Goal: Information Seeking & Learning: Learn about a topic

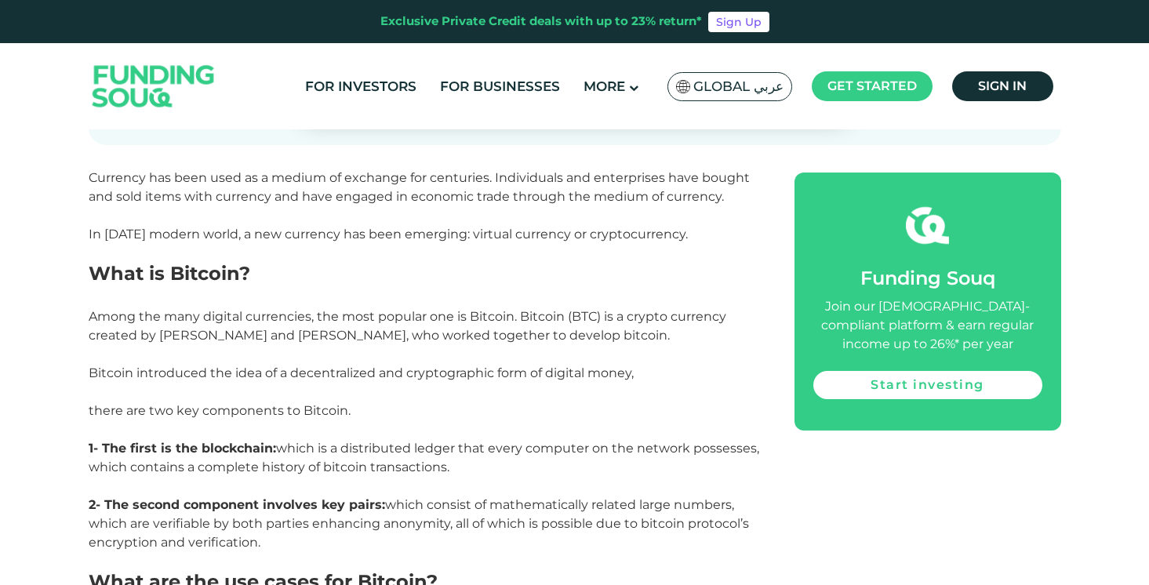
click at [282, 350] on p "Among the many digital currencies, the most popular one is Bitcoin. Bitcoin (BT…" at bounding box center [424, 430] width 671 height 245
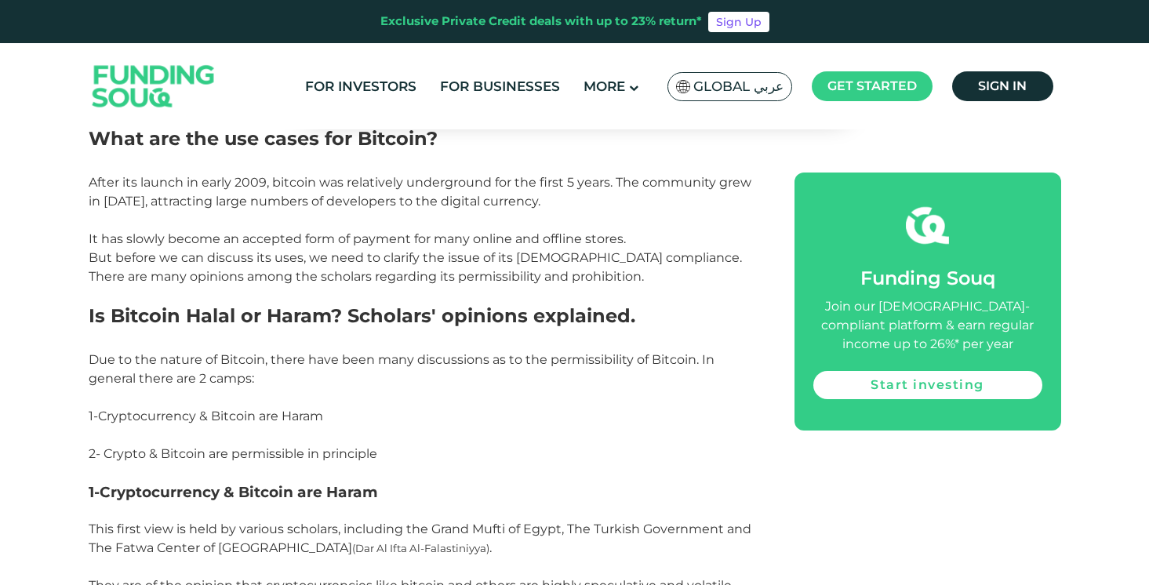
scroll to position [1156, 0]
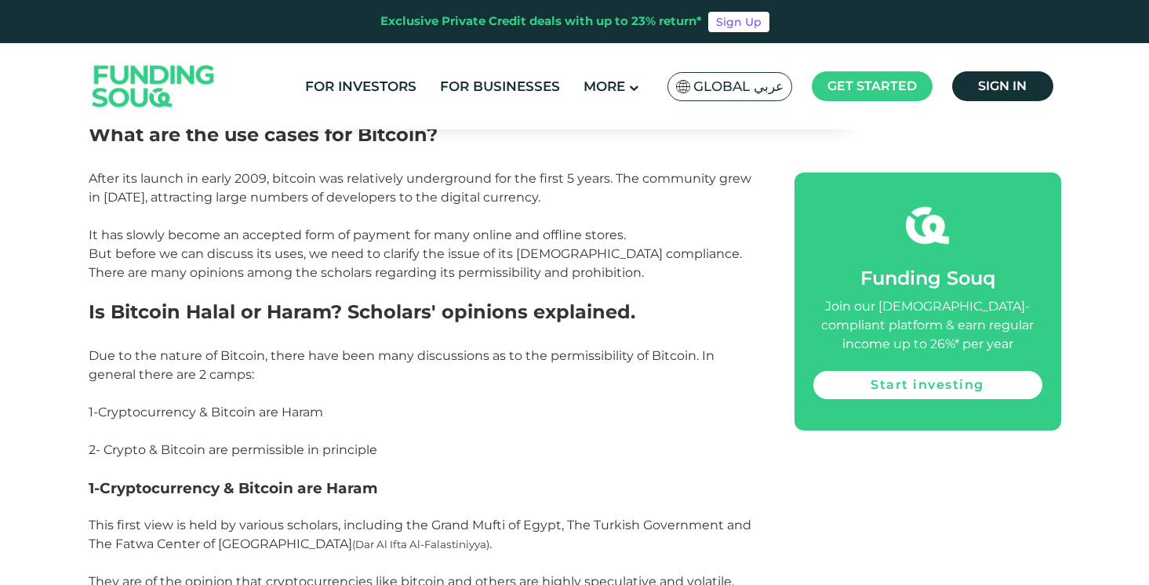
click at [267, 352] on span "Due to the nature of Bitcoin, there have been many discussions as to the permis…" at bounding box center [402, 365] width 626 height 34
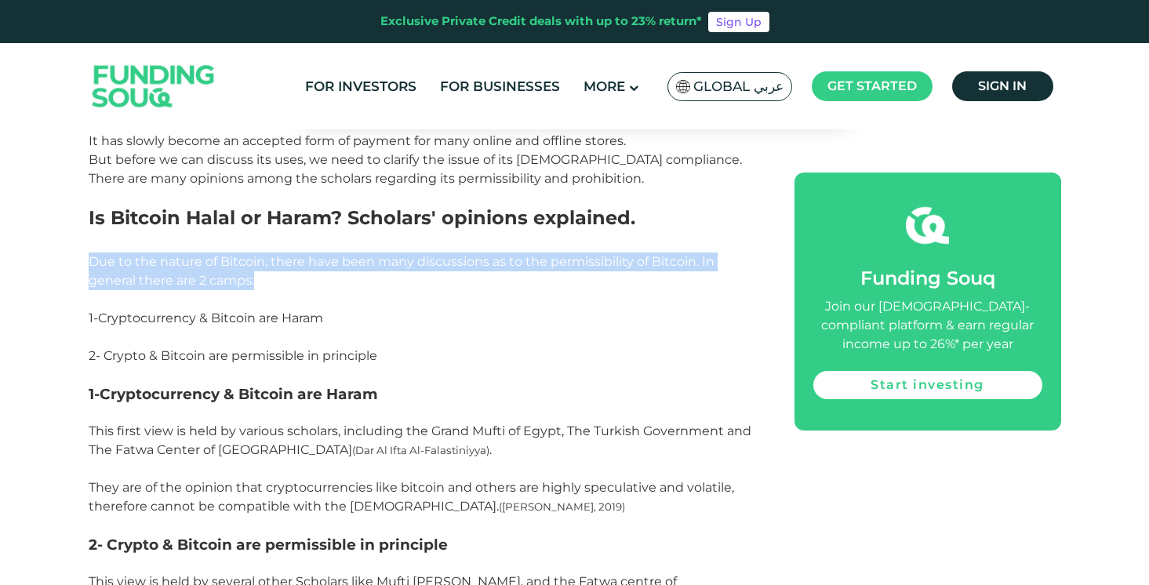
scroll to position [1251, 0]
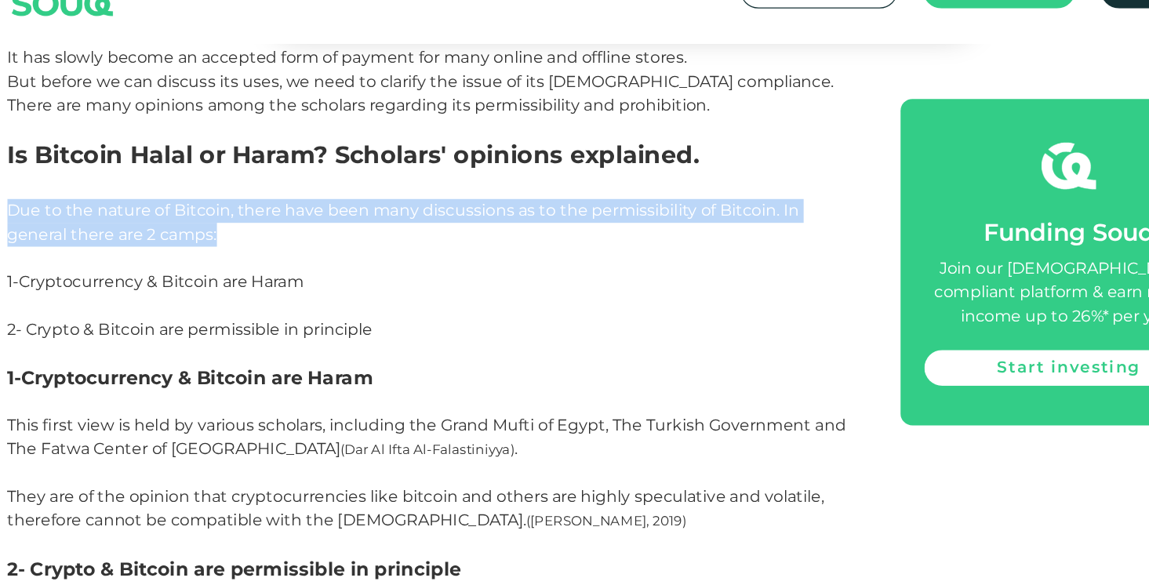
click at [406, 432] on span "This first view is held by various scholars, including the Grand Mufti of Egypt…" at bounding box center [420, 468] width 663 height 90
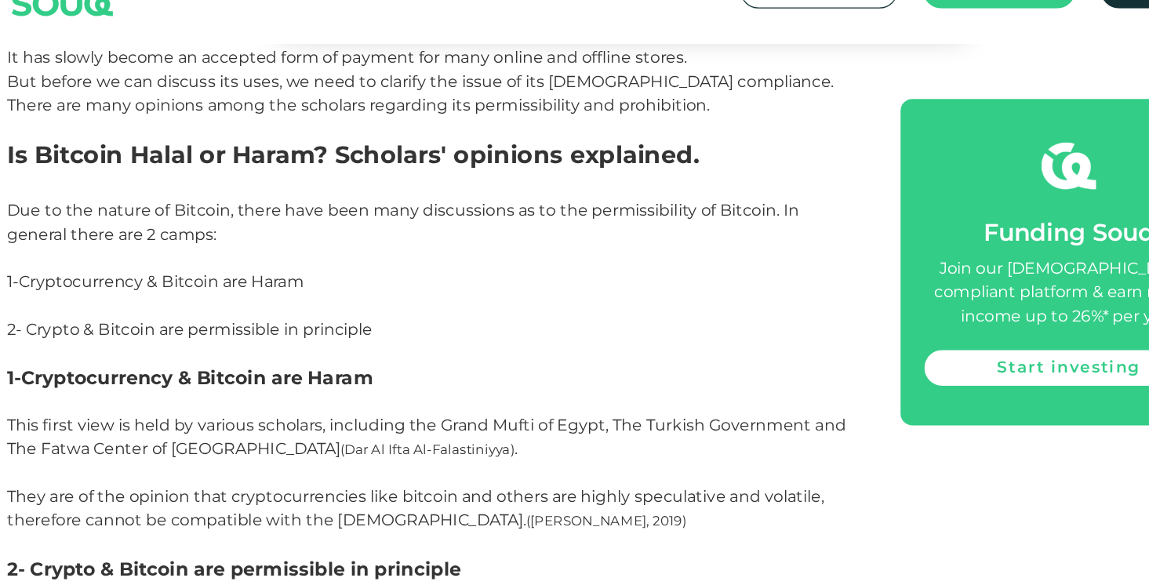
click at [406, 432] on span "This first view is held by various scholars, including the Grand Mufti of Egypt…" at bounding box center [420, 468] width 663 height 90
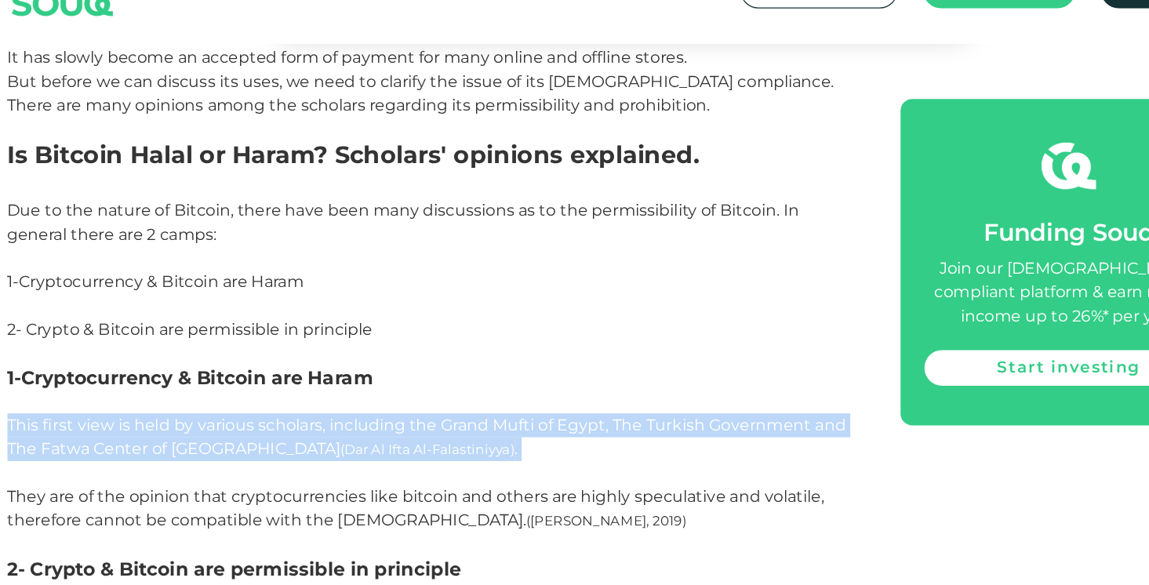
click at [425, 431] on span "This first view is held by various scholars, including the Grand Mufti of Egypt…" at bounding box center [420, 468] width 663 height 90
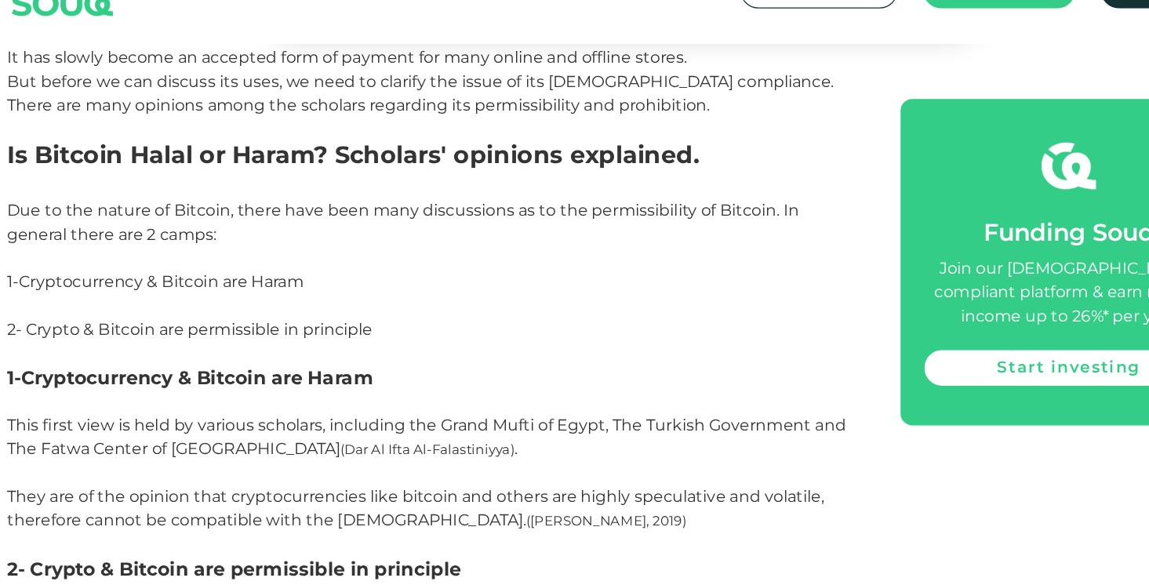
click at [425, 431] on span "This first view is held by various scholars, including the Grand Mufti of Egypt…" at bounding box center [420, 468] width 663 height 90
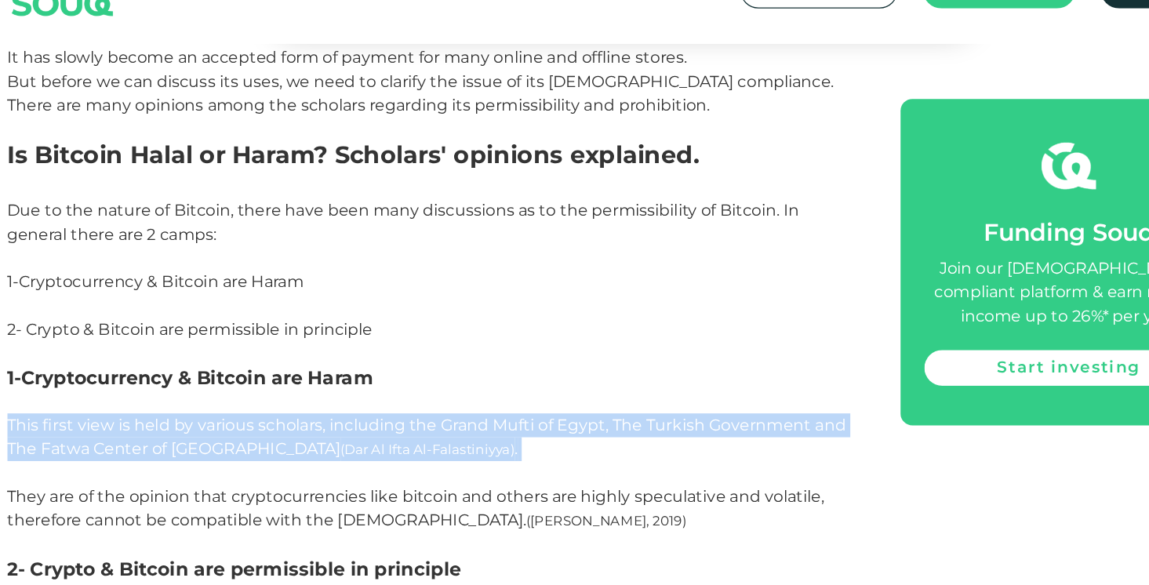
click at [435, 431] on span "This first view is held by various scholars, including the Grand Mufti of Egypt…" at bounding box center [420, 468] width 663 height 90
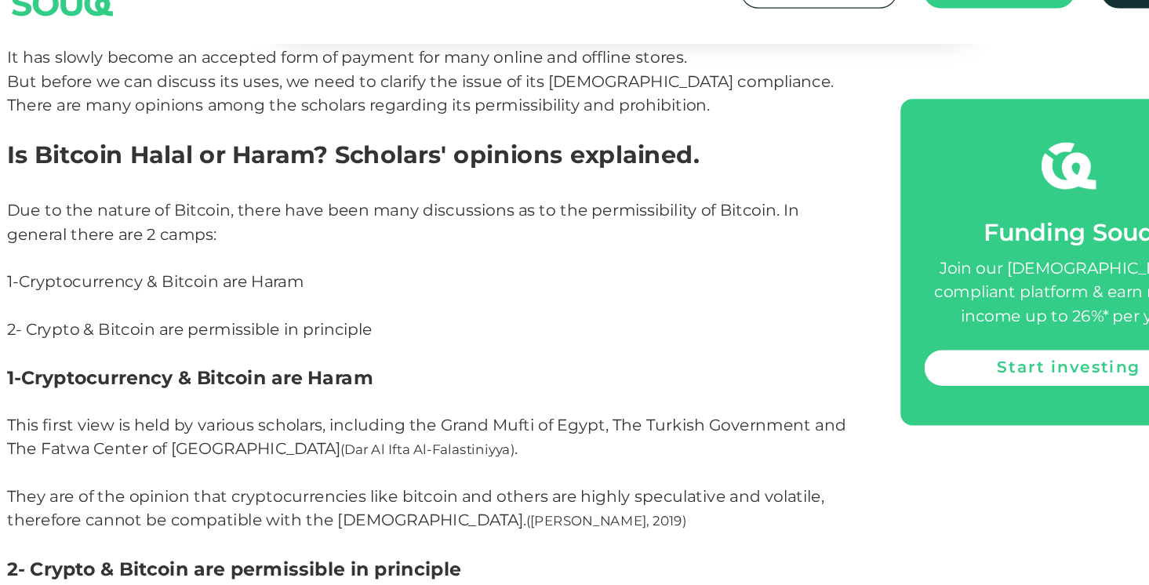
click at [435, 431] on span "This first view is held by various scholars, including the Grand Mufti of Egypt…" at bounding box center [420, 468] width 663 height 90
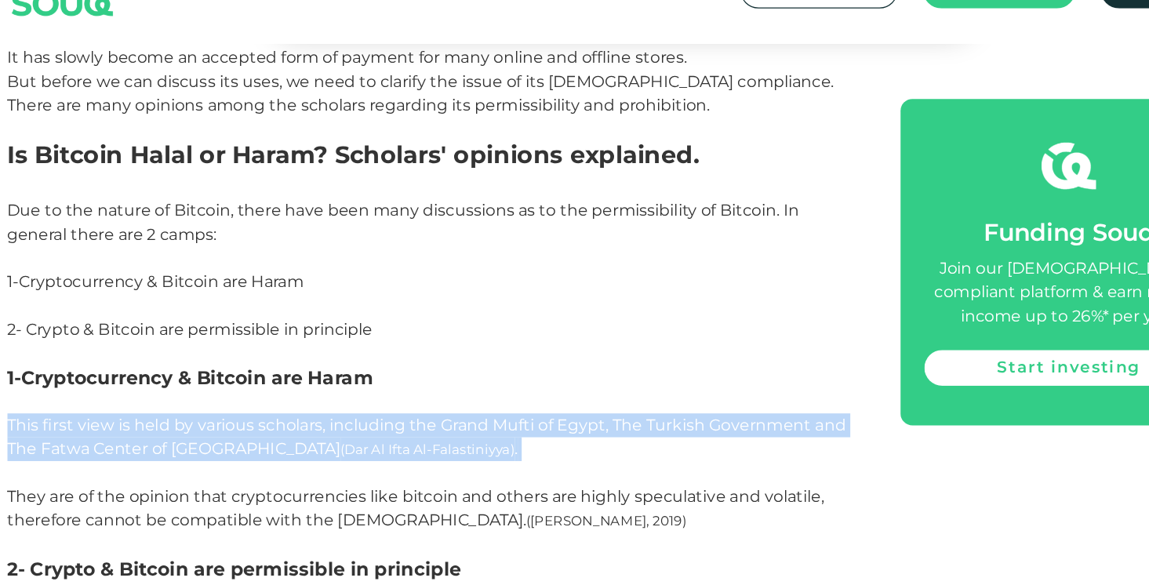
click at [470, 424] on span "This first view is held by various scholars, including the Grand Mufti of Egypt…" at bounding box center [420, 468] width 663 height 90
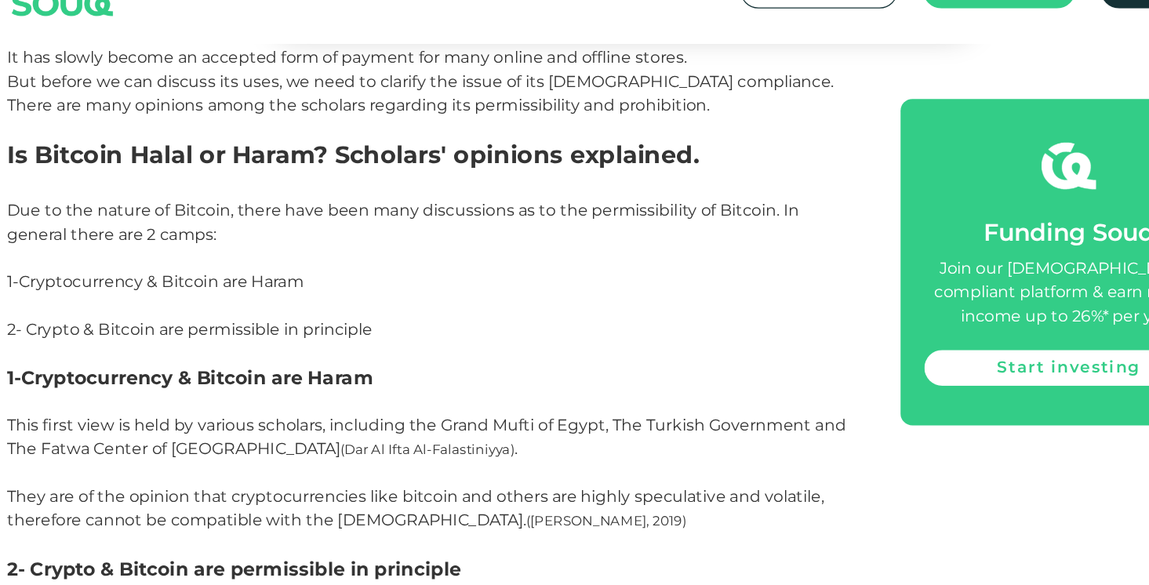
click at [470, 424] on span "This first view is held by various scholars, including the Grand Mufti of Egypt…" at bounding box center [420, 468] width 663 height 90
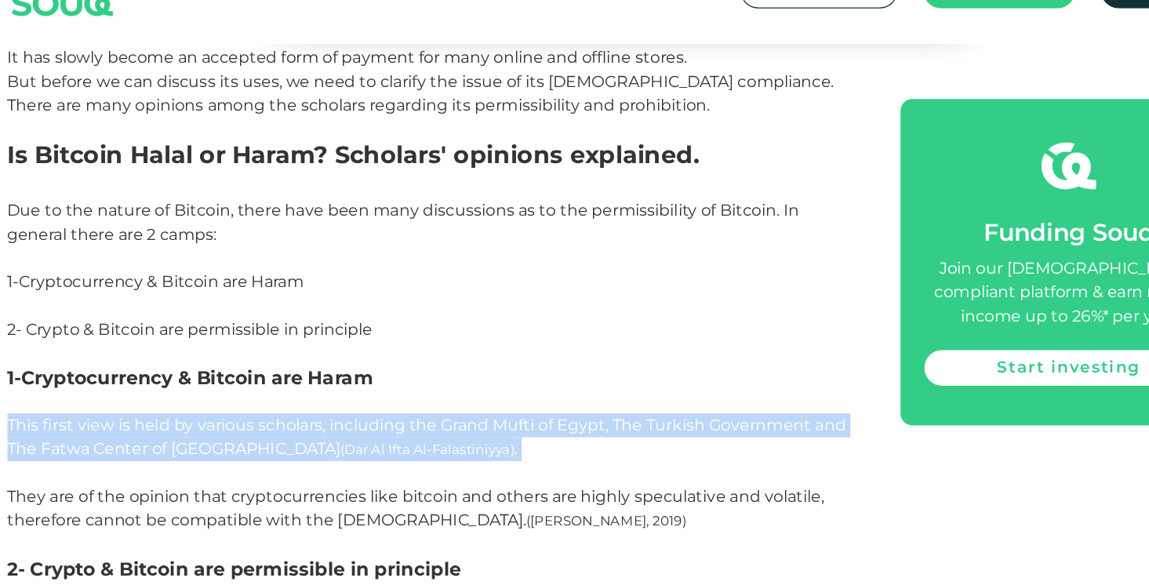
click at [503, 425] on span "This first view is held by various scholars, including the Grand Mufti of Egypt…" at bounding box center [420, 468] width 663 height 90
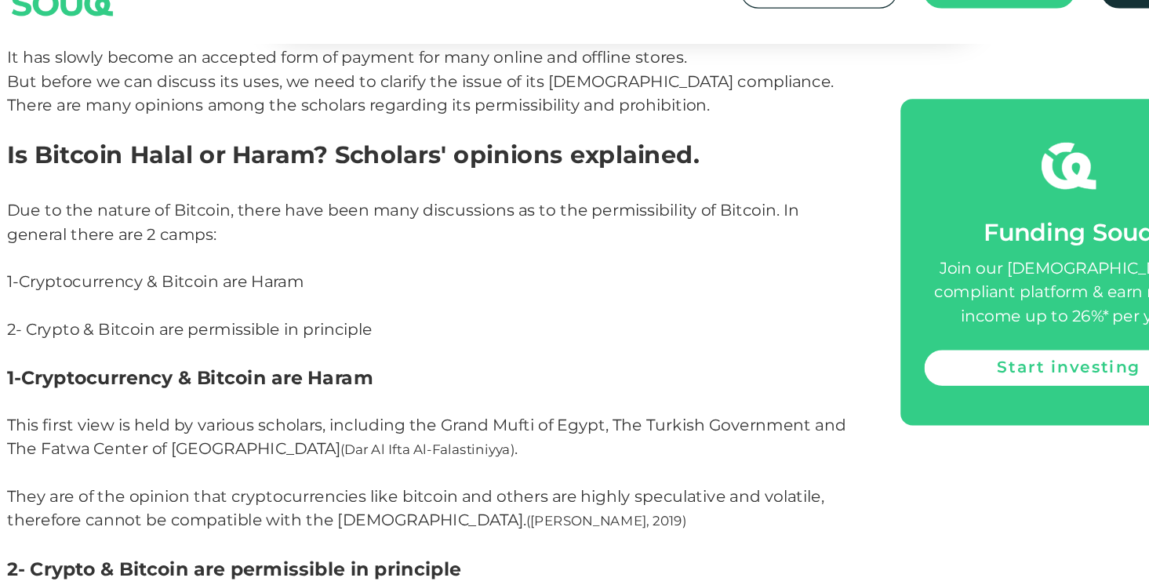
click at [503, 425] on span "This first view is held by various scholars, including the Grand Mufti of Egypt…" at bounding box center [420, 468] width 663 height 90
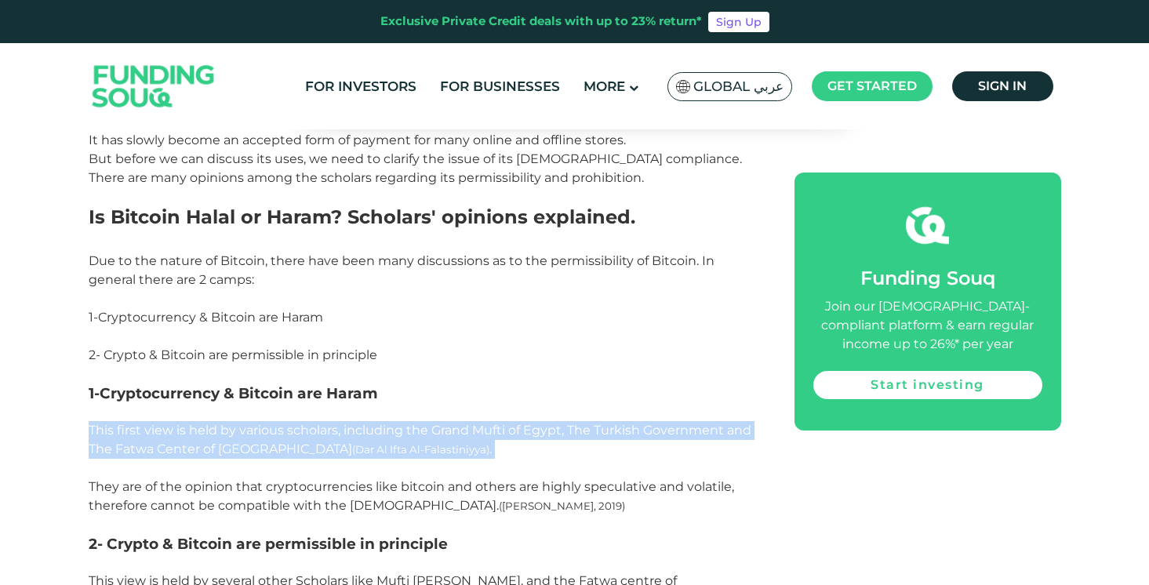
click at [531, 419] on p at bounding box center [424, 412] width 671 height 19
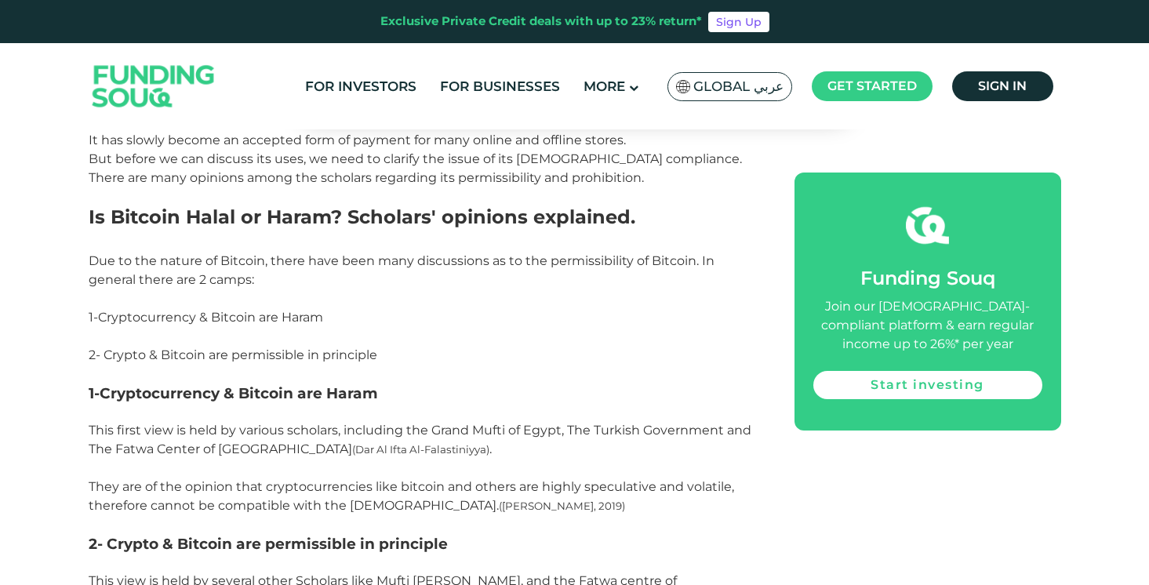
click at [531, 419] on p at bounding box center [424, 412] width 671 height 19
click at [337, 426] on span "This first view is held by various scholars, including the Grand Mufti of Egypt…" at bounding box center [420, 468] width 663 height 90
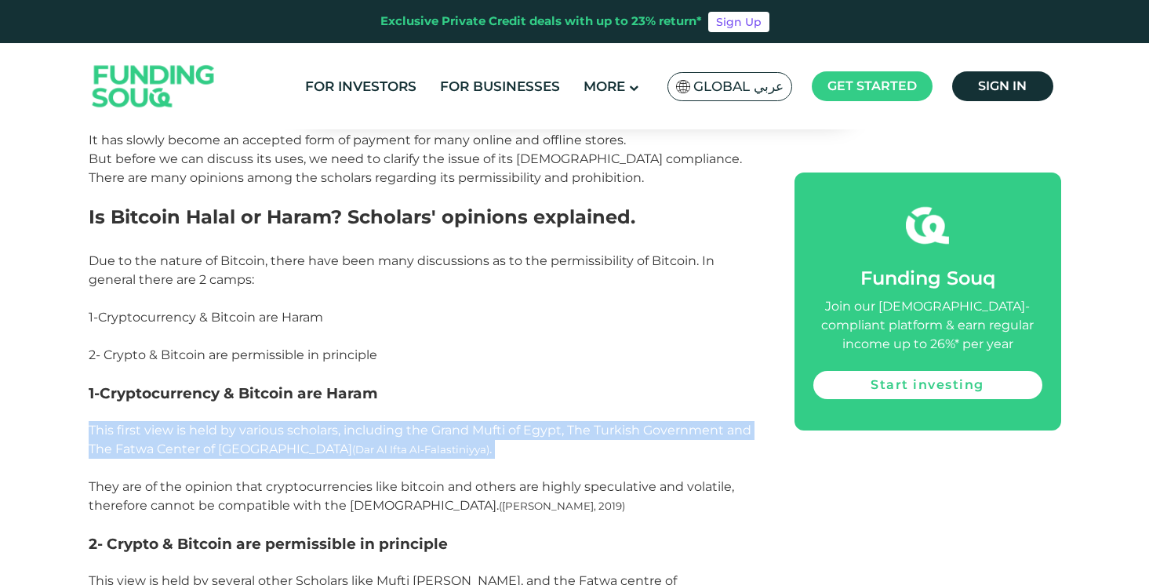
click at [337, 426] on span "This first view is held by various scholars, including the Grand Mufti of Egypt…" at bounding box center [420, 468] width 663 height 90
click at [300, 465] on p "This first view is held by various scholars, including the Grand Mufti of Egypt…" at bounding box center [424, 468] width 671 height 94
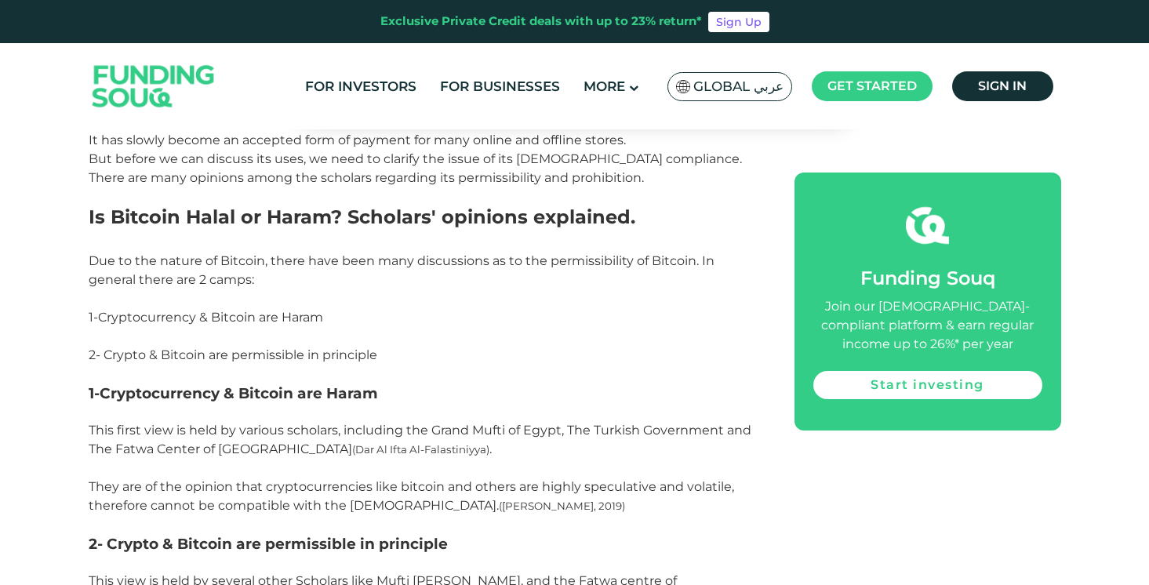
click at [279, 507] on span "This first view is held by various scholars, including the Grand Mufti of Egypt…" at bounding box center [420, 468] width 663 height 90
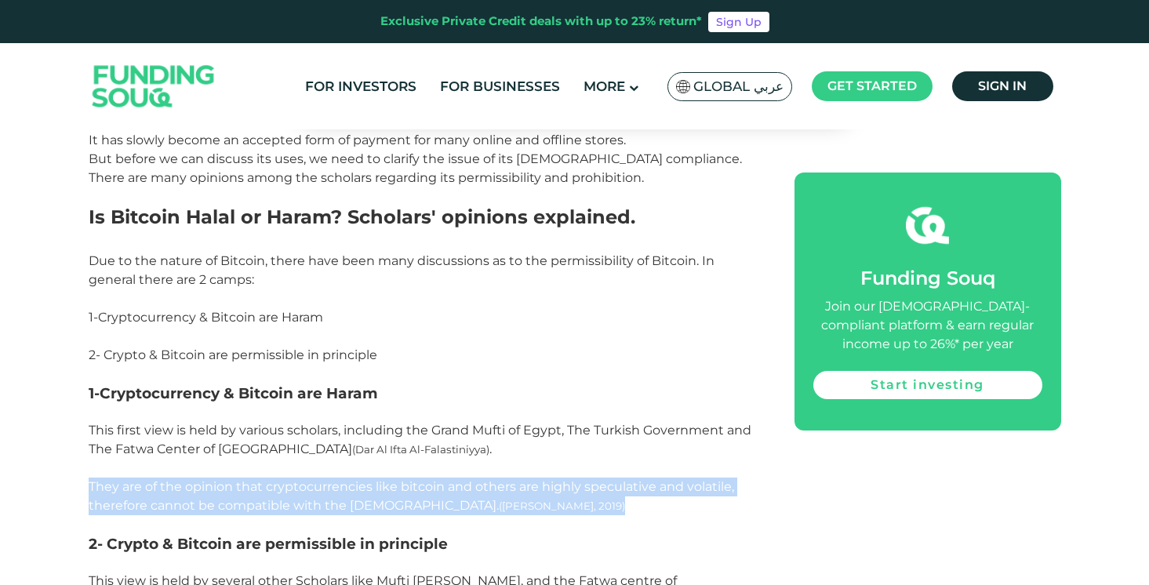
click at [252, 498] on span "This first view is held by various scholars, including the Grand Mufti of Egypt…" at bounding box center [420, 468] width 663 height 90
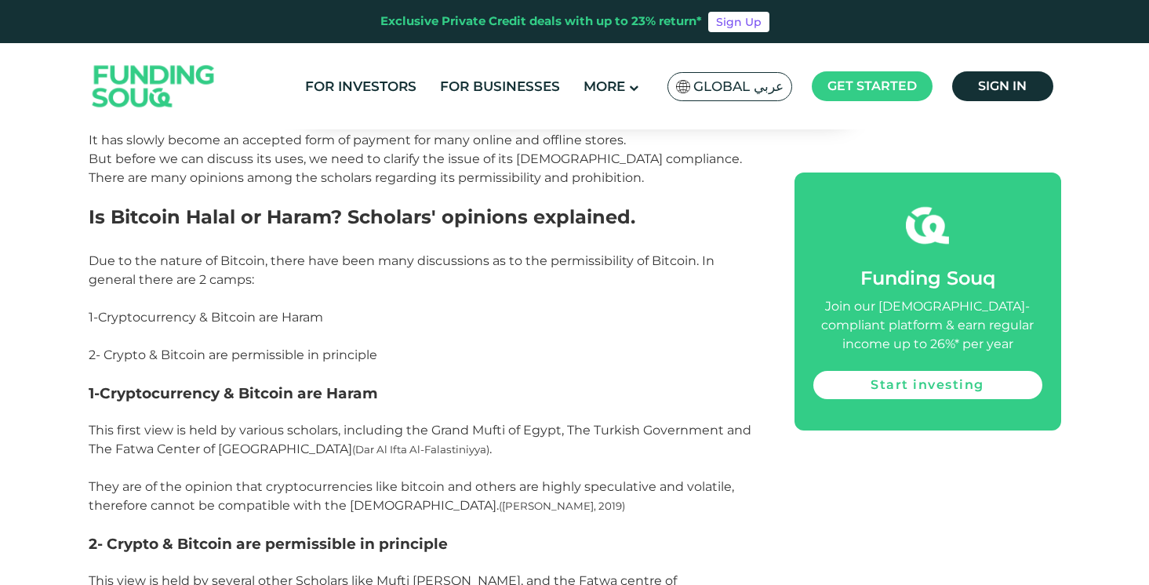
click at [252, 498] on span "This first view is held by various scholars, including the Grand Mufti of Egypt…" at bounding box center [420, 468] width 663 height 90
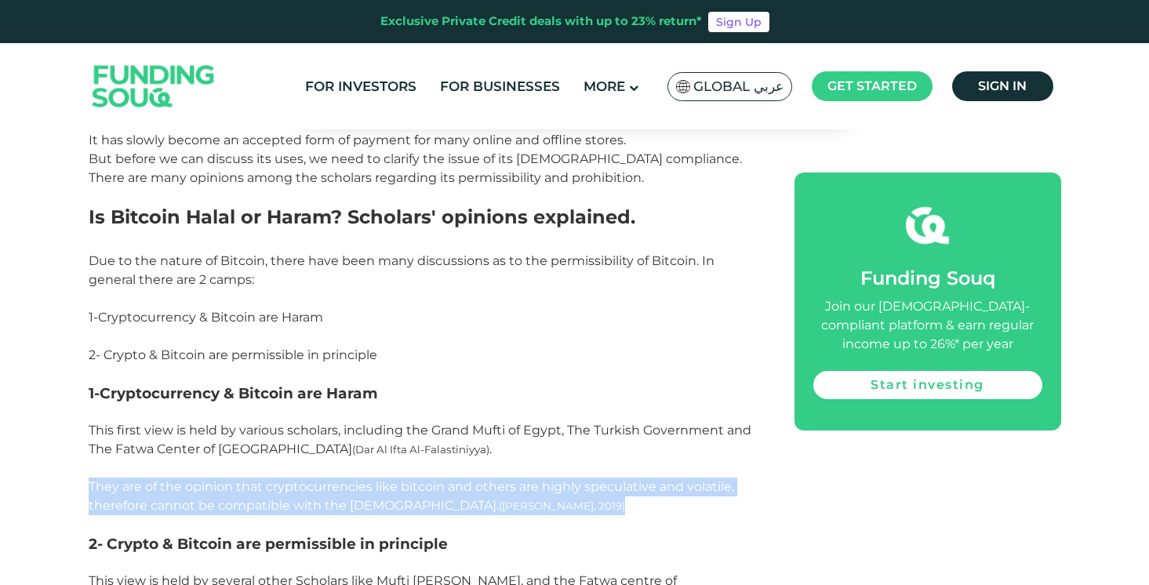
click at [289, 485] on span "This first view is held by various scholars, including the Grand Mufti of Egypt…" at bounding box center [420, 468] width 663 height 90
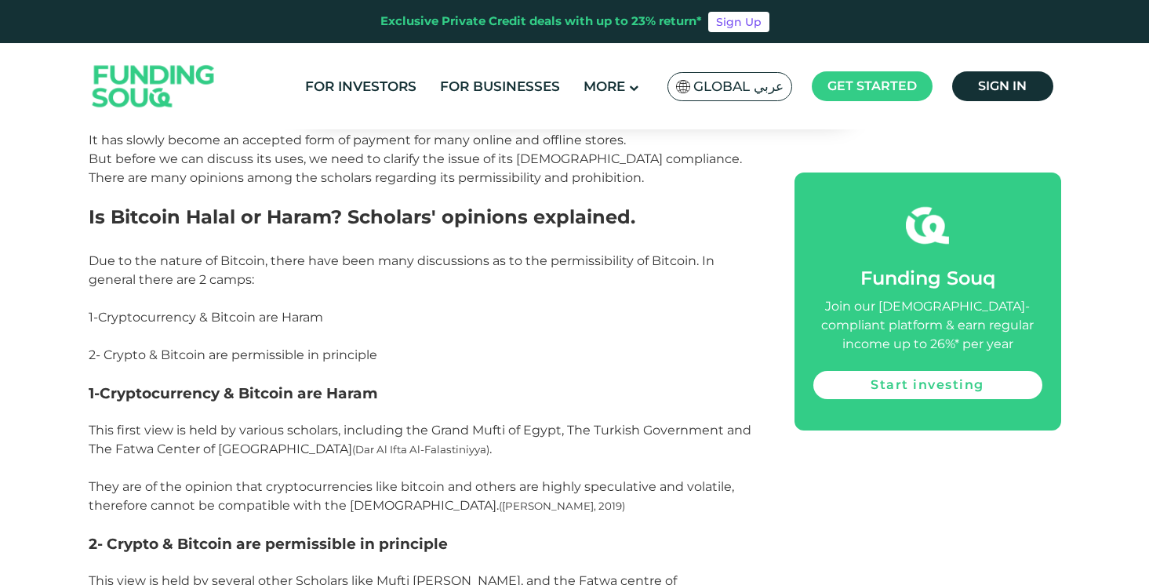
click at [289, 485] on span "This first view is held by various scholars, including the Grand Mufti of Egypt…" at bounding box center [420, 468] width 663 height 90
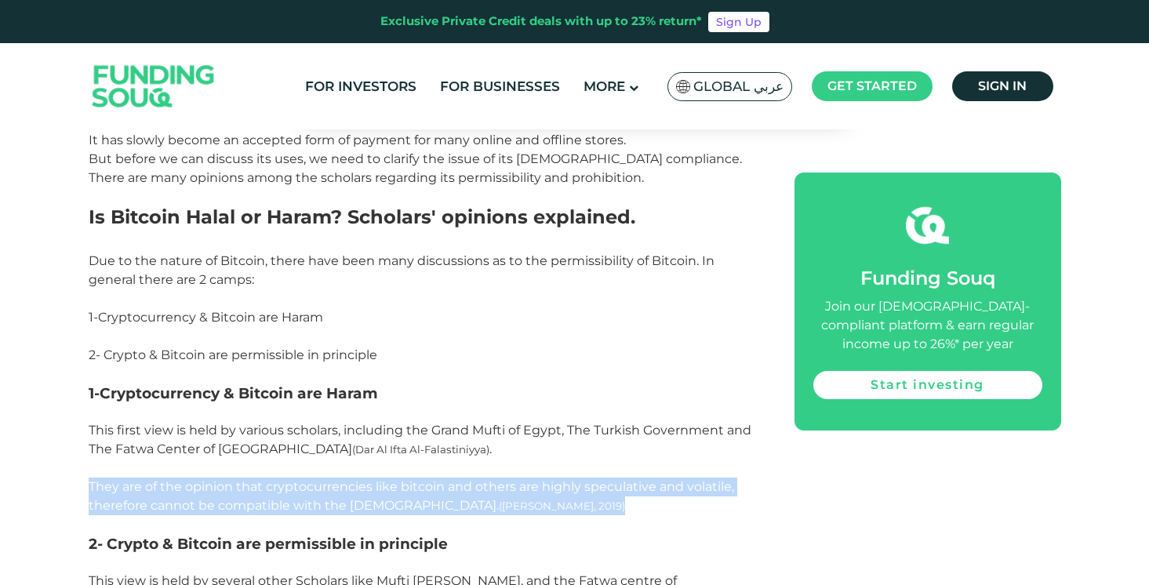
click at [306, 484] on span "This first view is held by various scholars, including the Grand Mufti of Egypt…" at bounding box center [420, 468] width 663 height 90
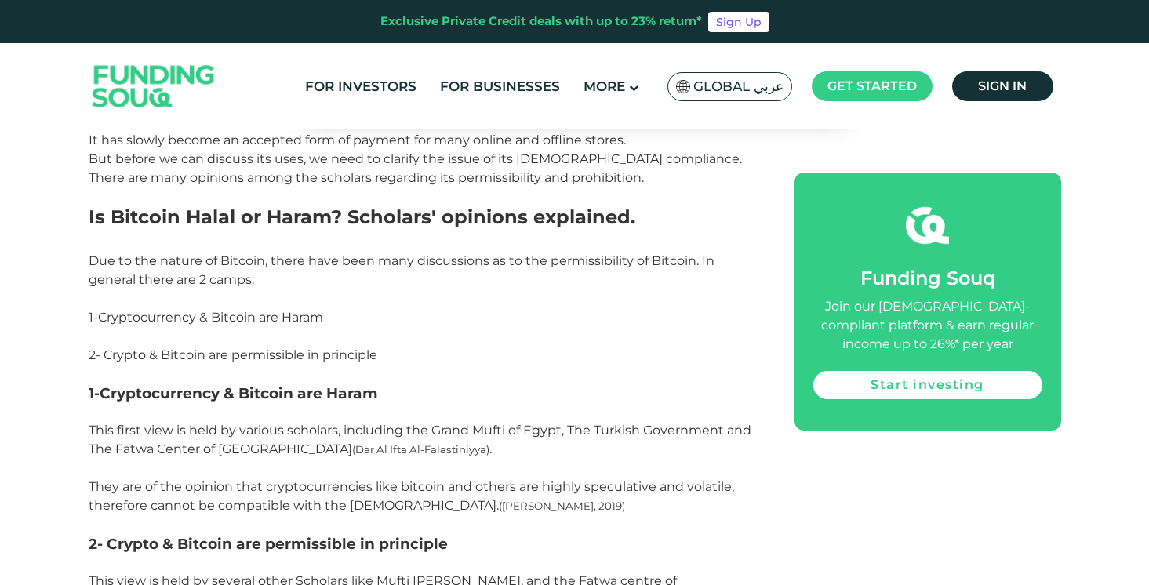
click at [306, 484] on span "This first view is held by various scholars, including the Grand Mufti of Egypt…" at bounding box center [420, 468] width 663 height 90
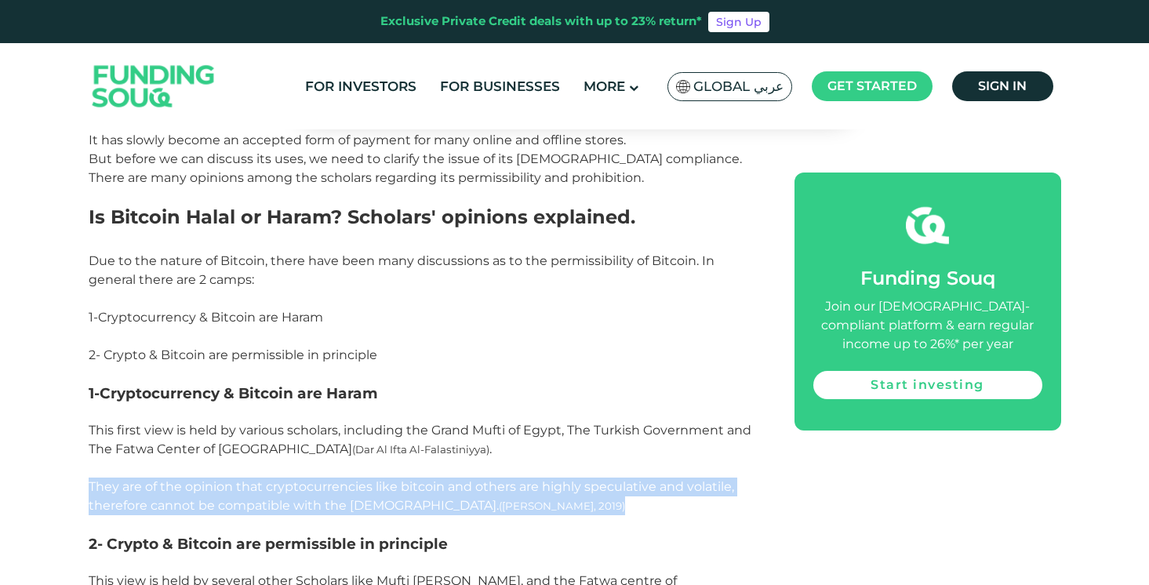
click at [306, 484] on span "This first view is held by various scholars, including the Grand Mufti of Egypt…" at bounding box center [420, 468] width 663 height 90
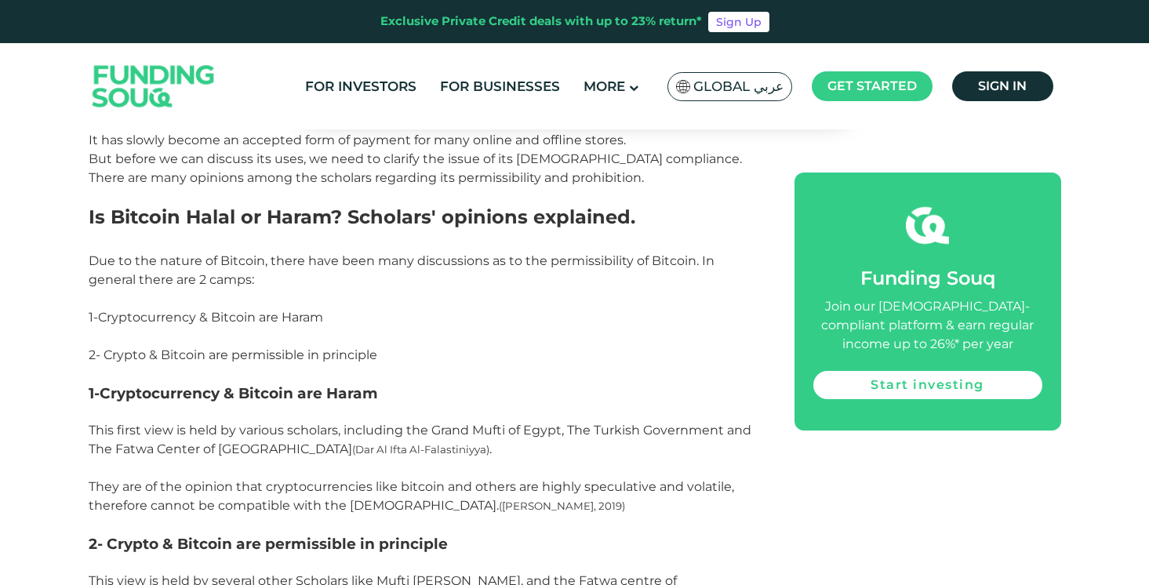
click at [306, 484] on span "This first view is held by various scholars, including the Grand Mufti of Egypt…" at bounding box center [420, 468] width 663 height 90
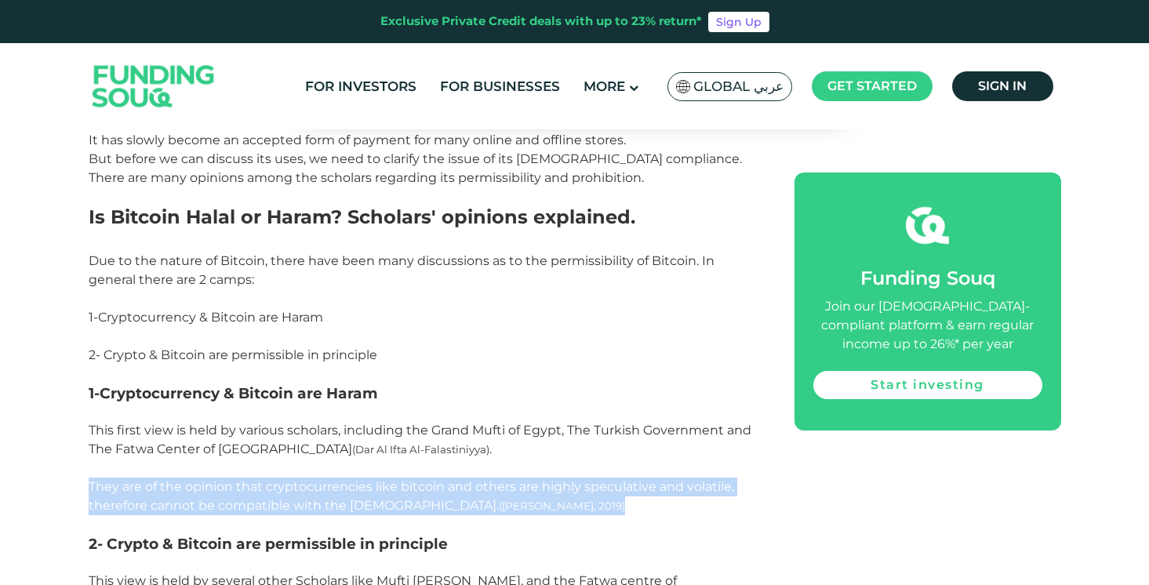
click at [306, 484] on span "This first view is held by various scholars, including the Grand Mufti of Egypt…" at bounding box center [420, 468] width 663 height 90
click at [246, 415] on p at bounding box center [424, 412] width 671 height 19
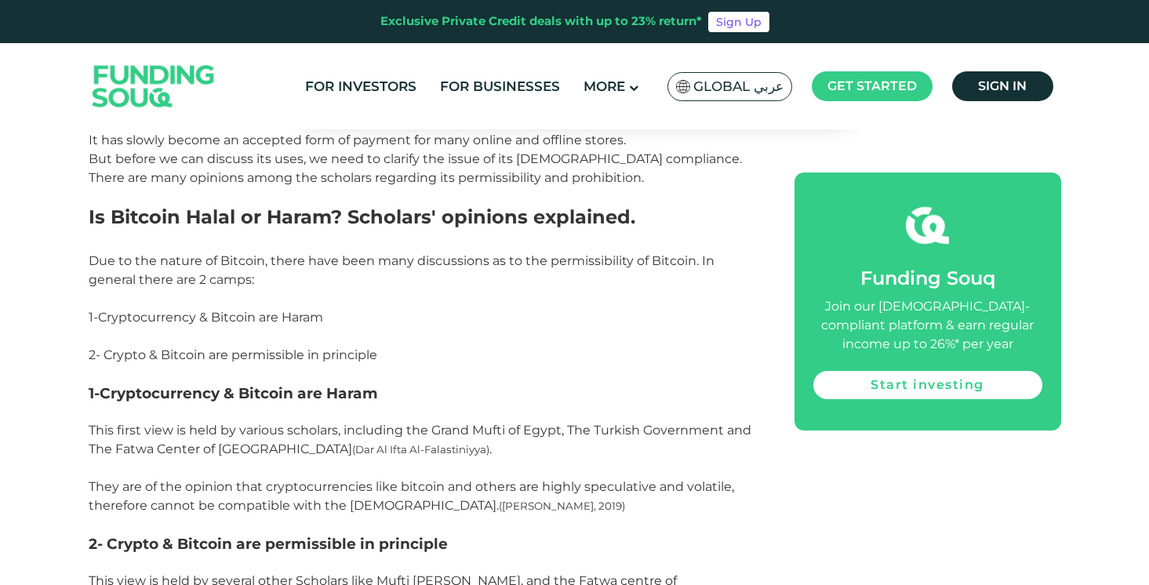
click at [239, 388] on span "Cryptocurrency & Bitcoin are Haram" at bounding box center [239, 393] width 279 height 18
click at [225, 388] on span "Cryptocurrency & Bitcoin are Haram" at bounding box center [239, 393] width 279 height 18
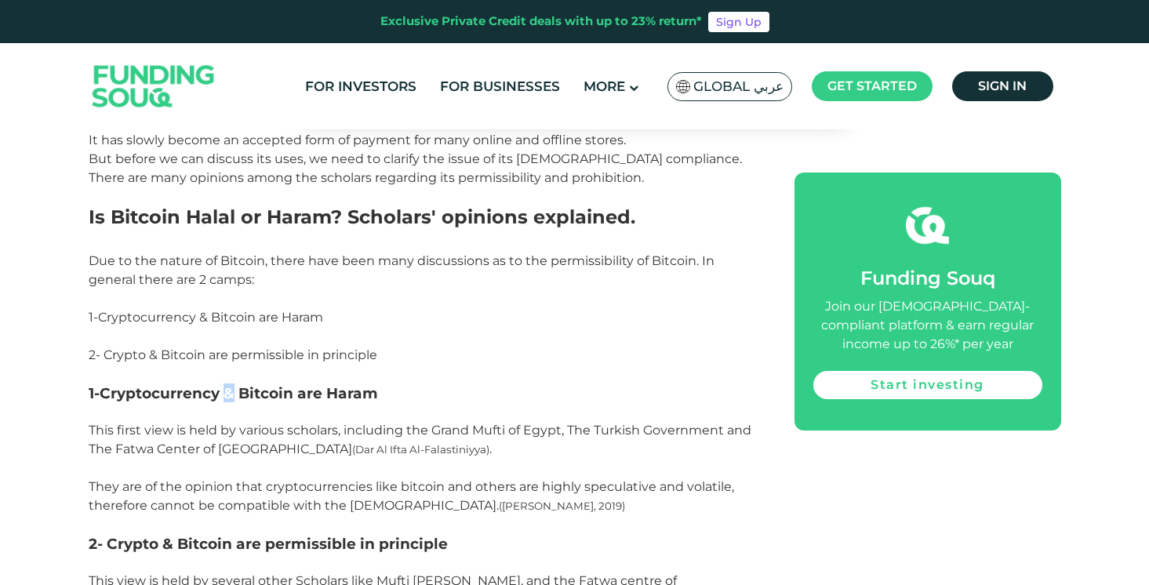
click at [225, 388] on span "Cryptocurrency & Bitcoin are Haram" at bounding box center [239, 393] width 279 height 18
click at [233, 393] on span "Cryptocurrency & Bitcoin are Haram" at bounding box center [239, 393] width 279 height 18
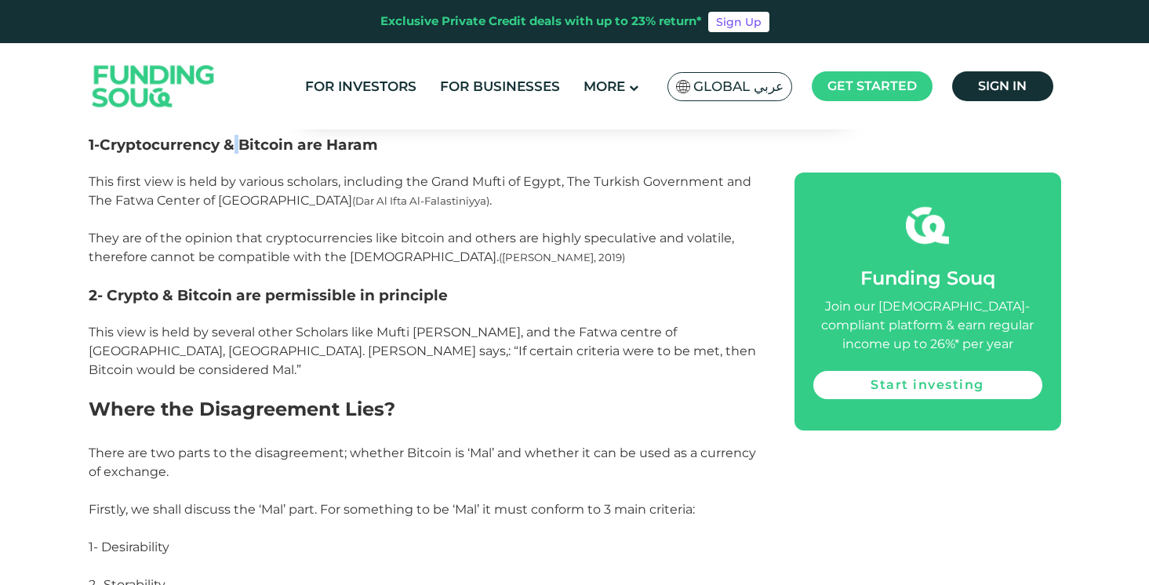
scroll to position [1519, 0]
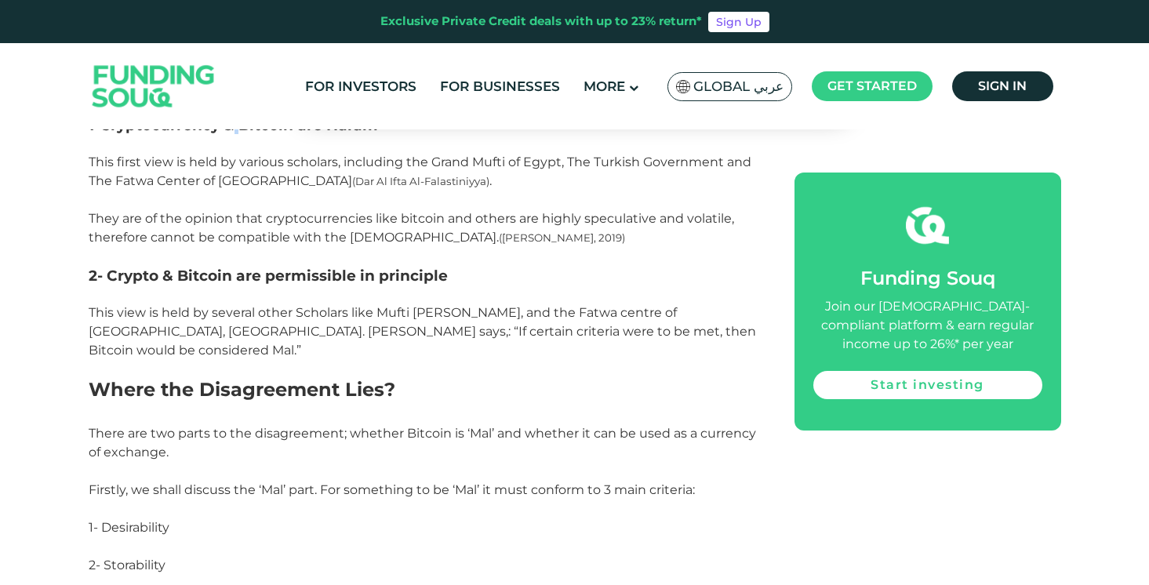
click at [285, 304] on p "This view is held by several other Scholars like Mufti [PERSON_NAME], and the F…" at bounding box center [424, 332] width 671 height 56
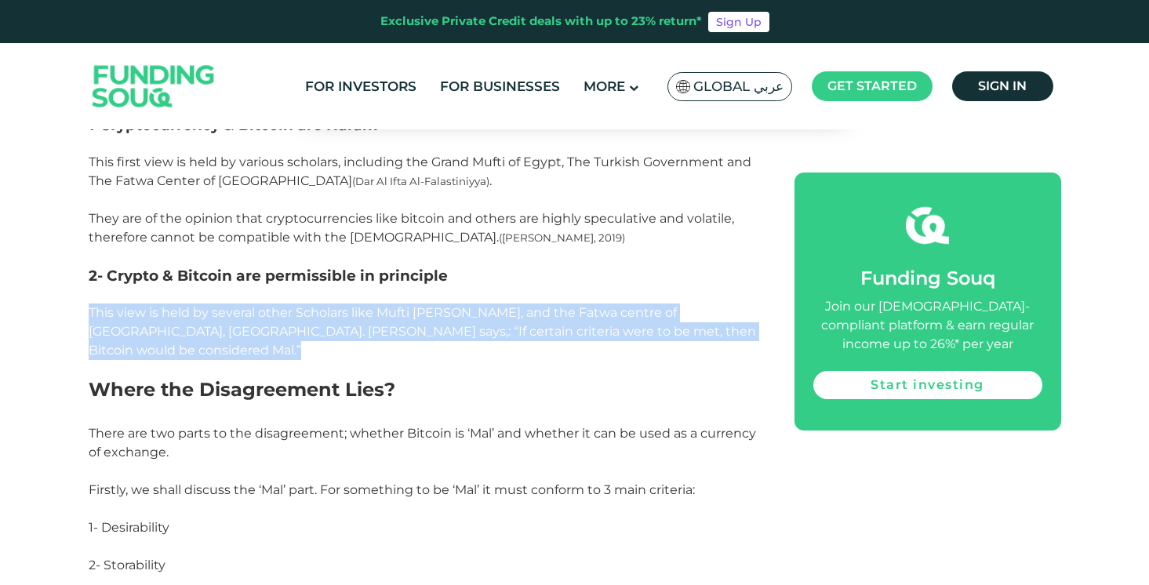
click at [285, 304] on p "This view is held by several other Scholars like Mufti [PERSON_NAME], and the F…" at bounding box center [424, 332] width 671 height 56
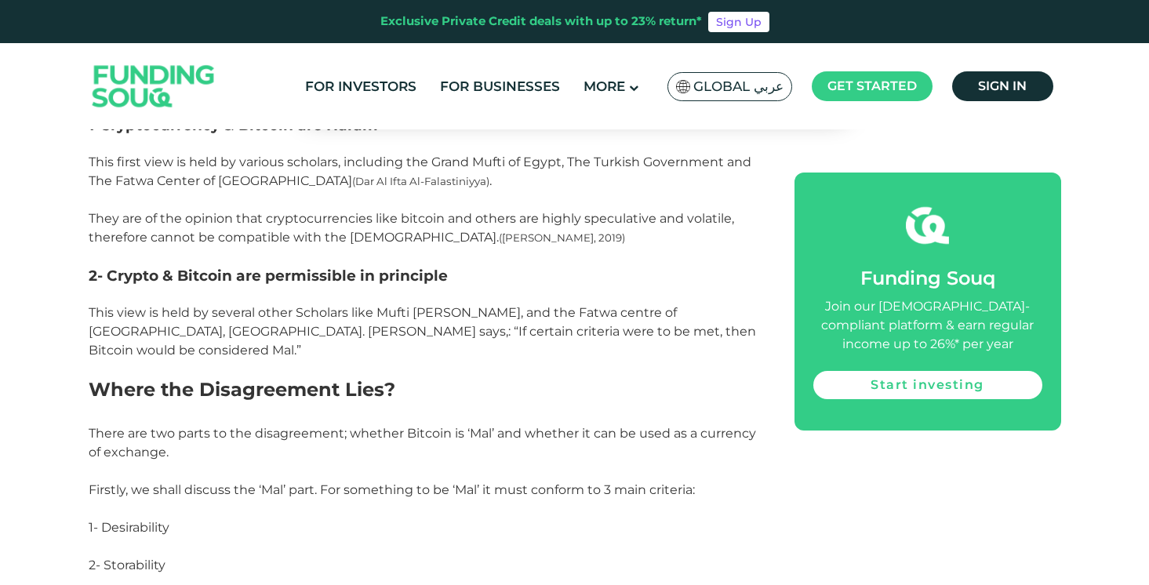
click at [285, 304] on p "This view is held by several other Scholars like Mufti [PERSON_NAME], and the F…" at bounding box center [424, 332] width 671 height 56
